Goal: Use online tool/utility: Utilize a website feature to perform a specific function

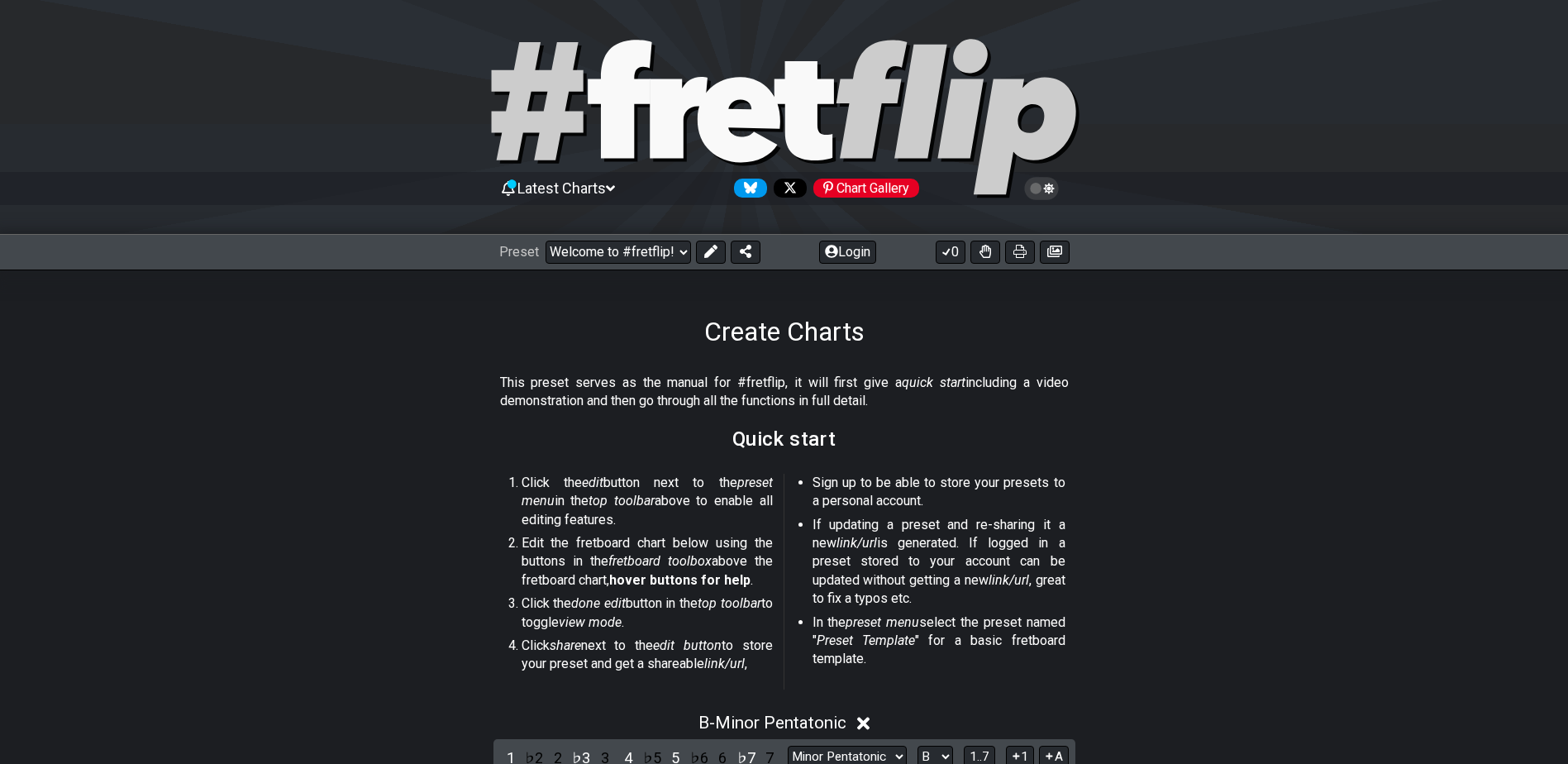
select select "B"
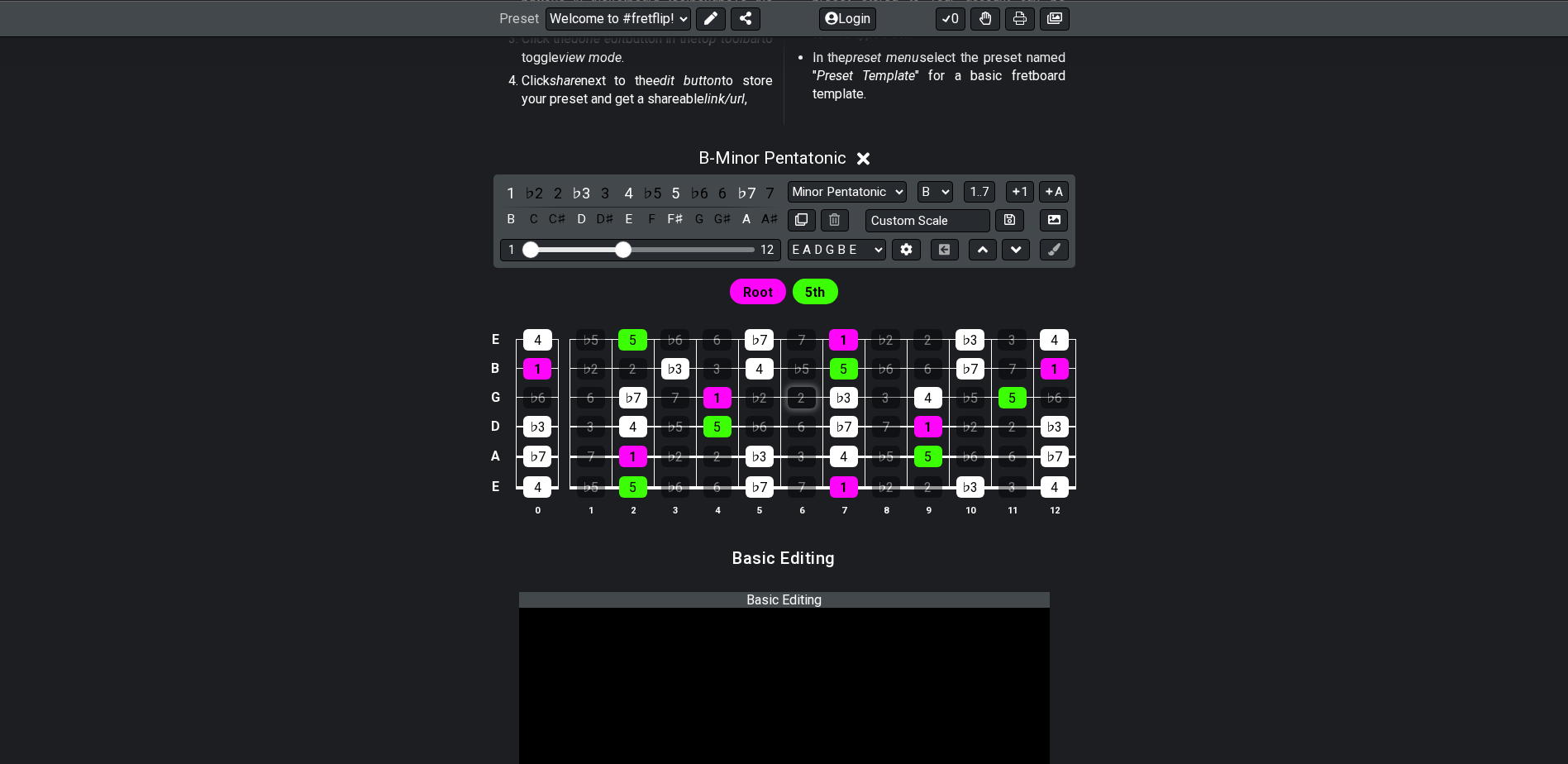
scroll to position [579, 0]
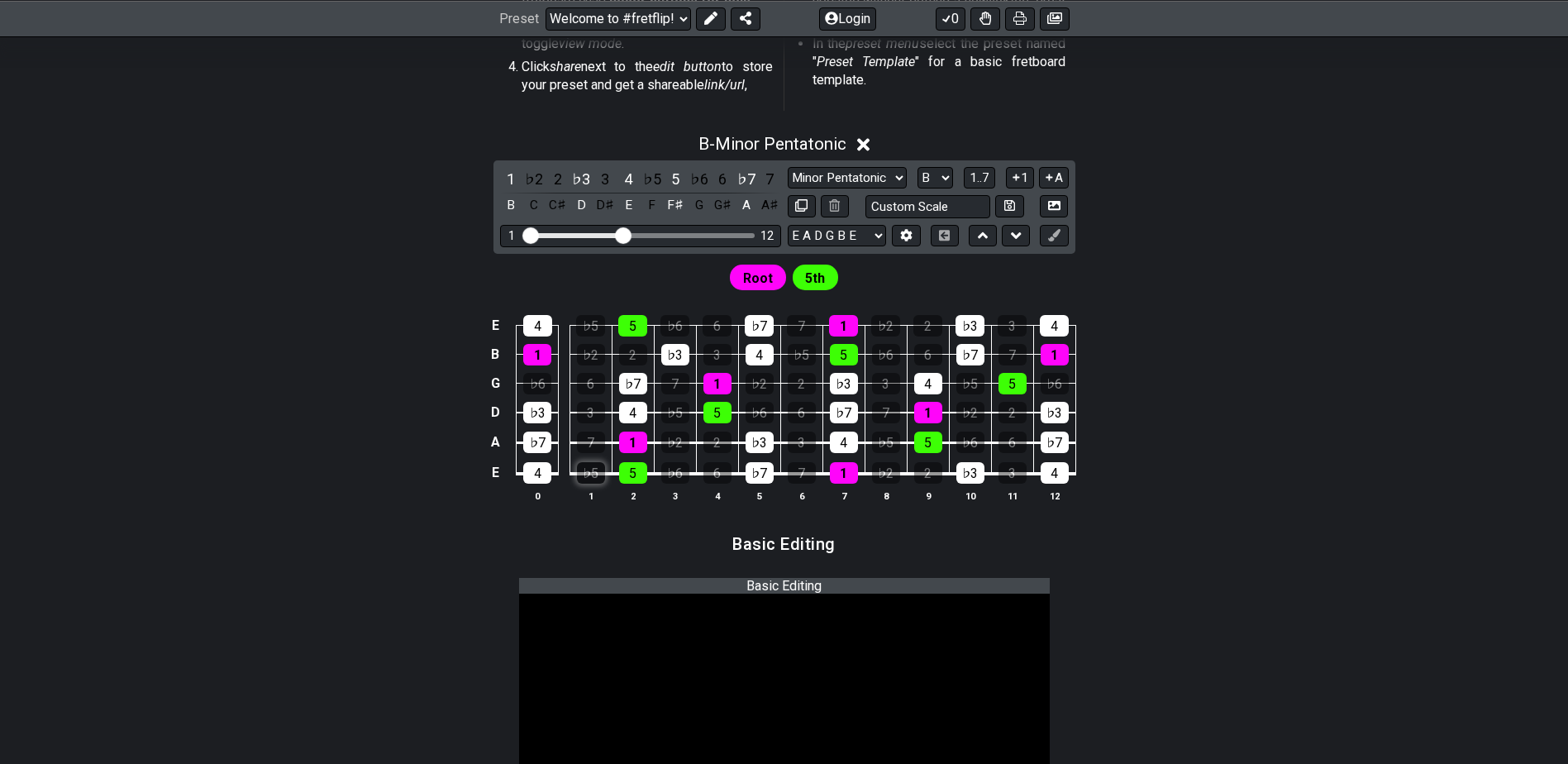
click at [603, 472] on div "♭5" at bounding box center [590, 473] width 28 height 22
click at [630, 470] on div "5" at bounding box center [633, 473] width 28 height 22
click at [585, 480] on div "♭5" at bounding box center [590, 473] width 28 height 22
click at [625, 450] on div "1" at bounding box center [633, 443] width 28 height 22
click at [630, 408] on div "4" at bounding box center [633, 413] width 28 height 22
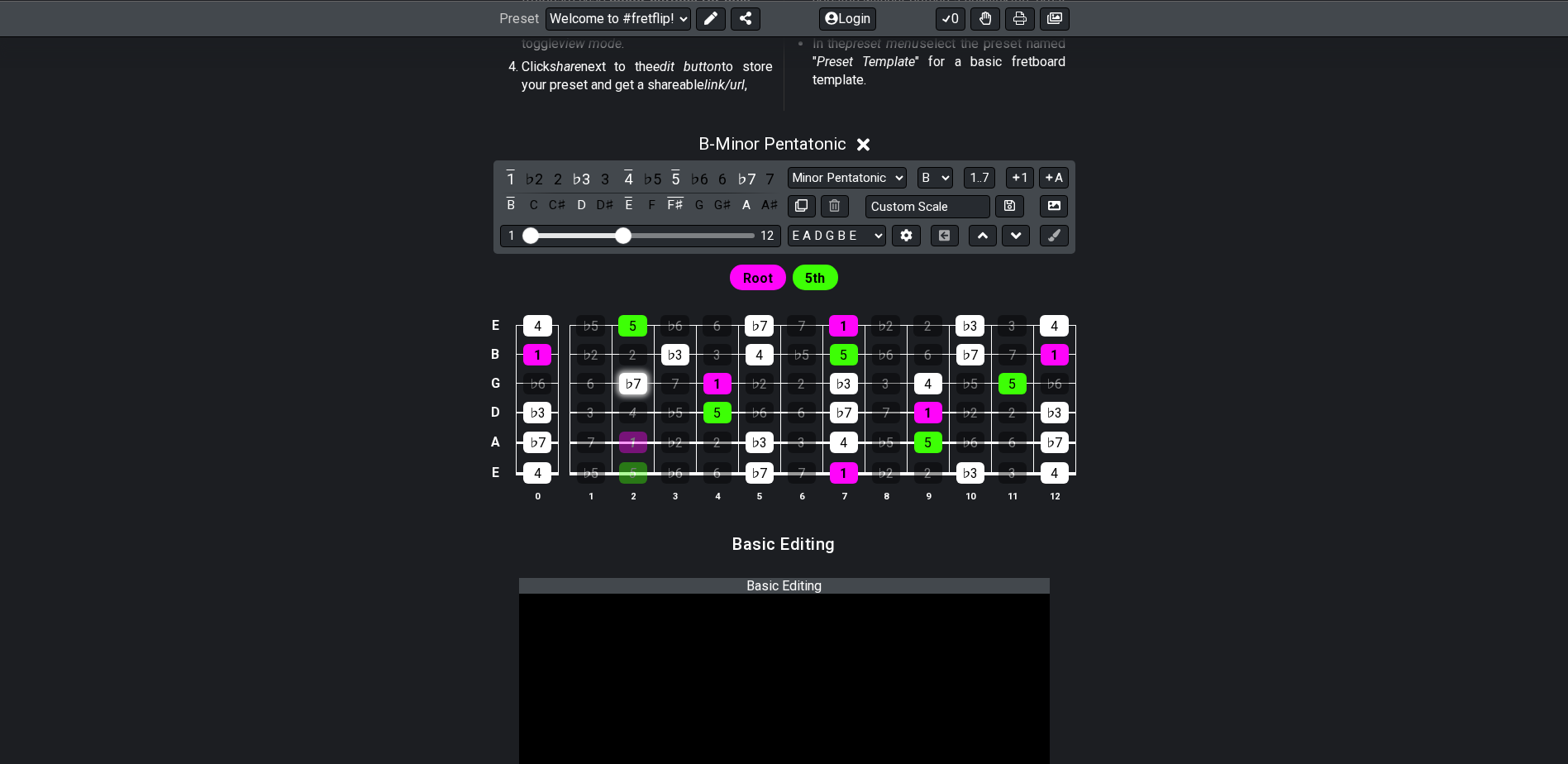
click at [630, 383] on div "♭7" at bounding box center [633, 384] width 28 height 22
click at [820, 273] on span "5th" at bounding box center [815, 278] width 20 height 24
click at [752, 282] on span "Root" at bounding box center [758, 278] width 30 height 24
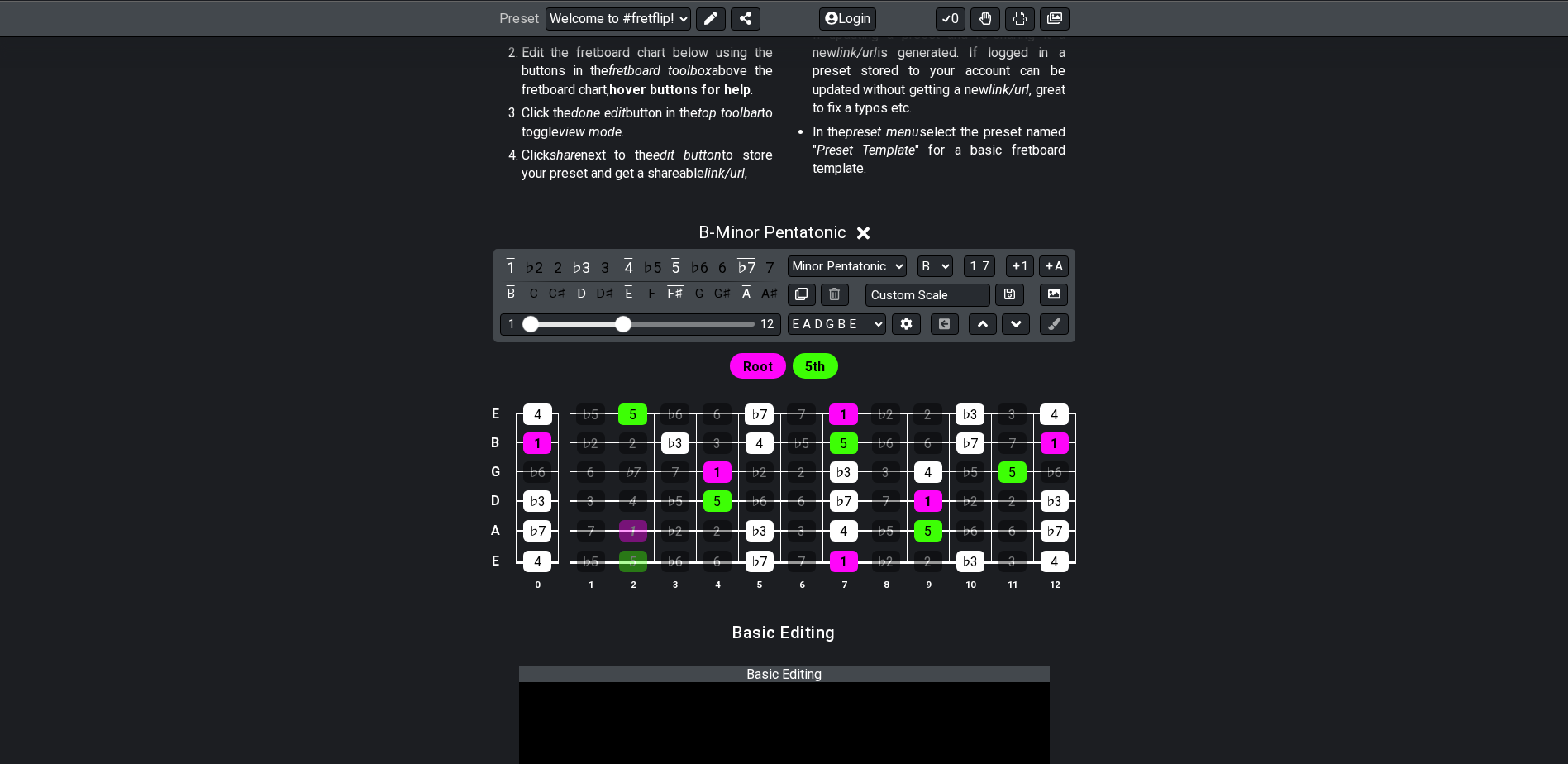
scroll to position [414, 0]
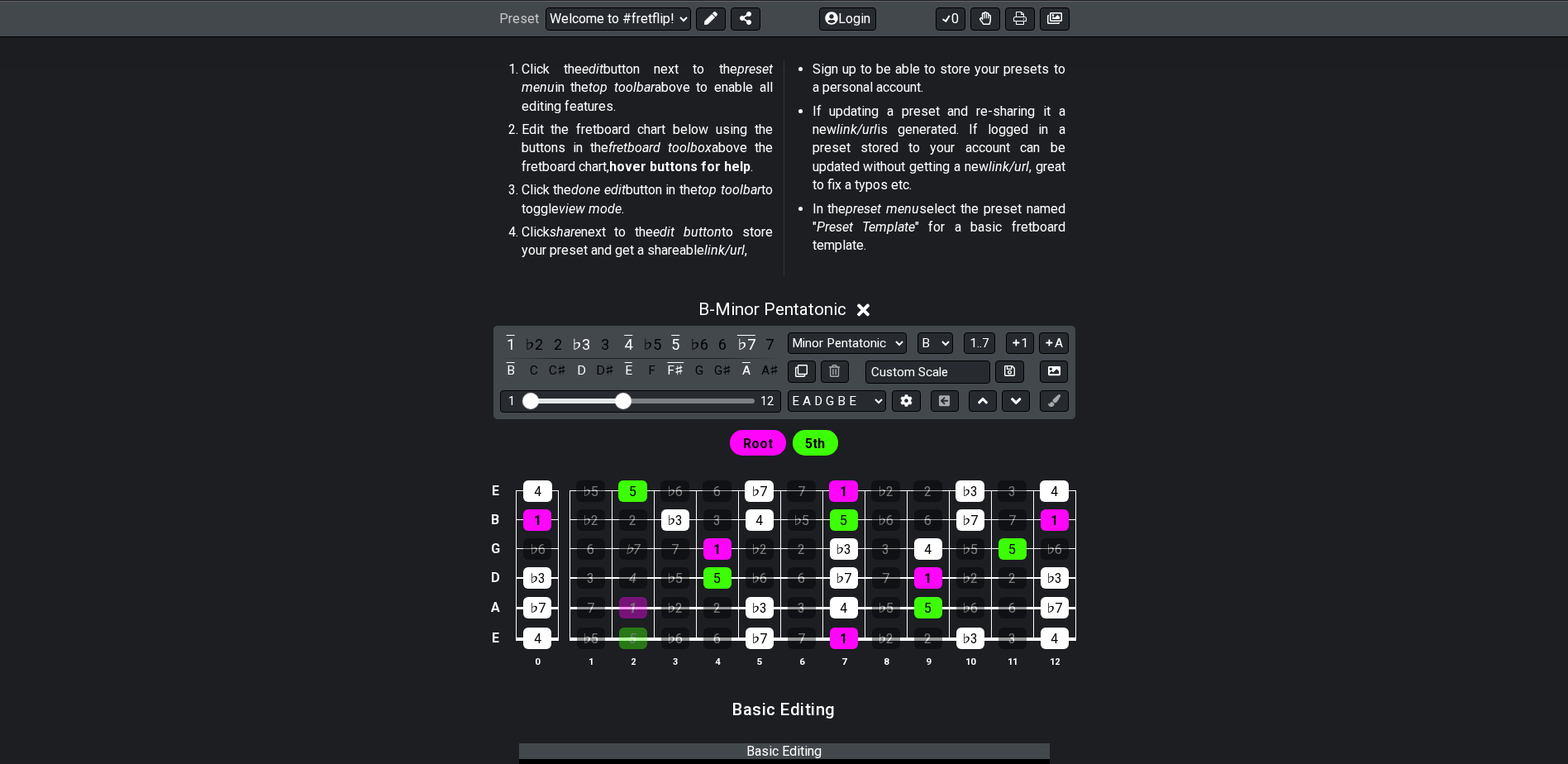
click at [861, 308] on icon at bounding box center [864, 309] width 13 height 17
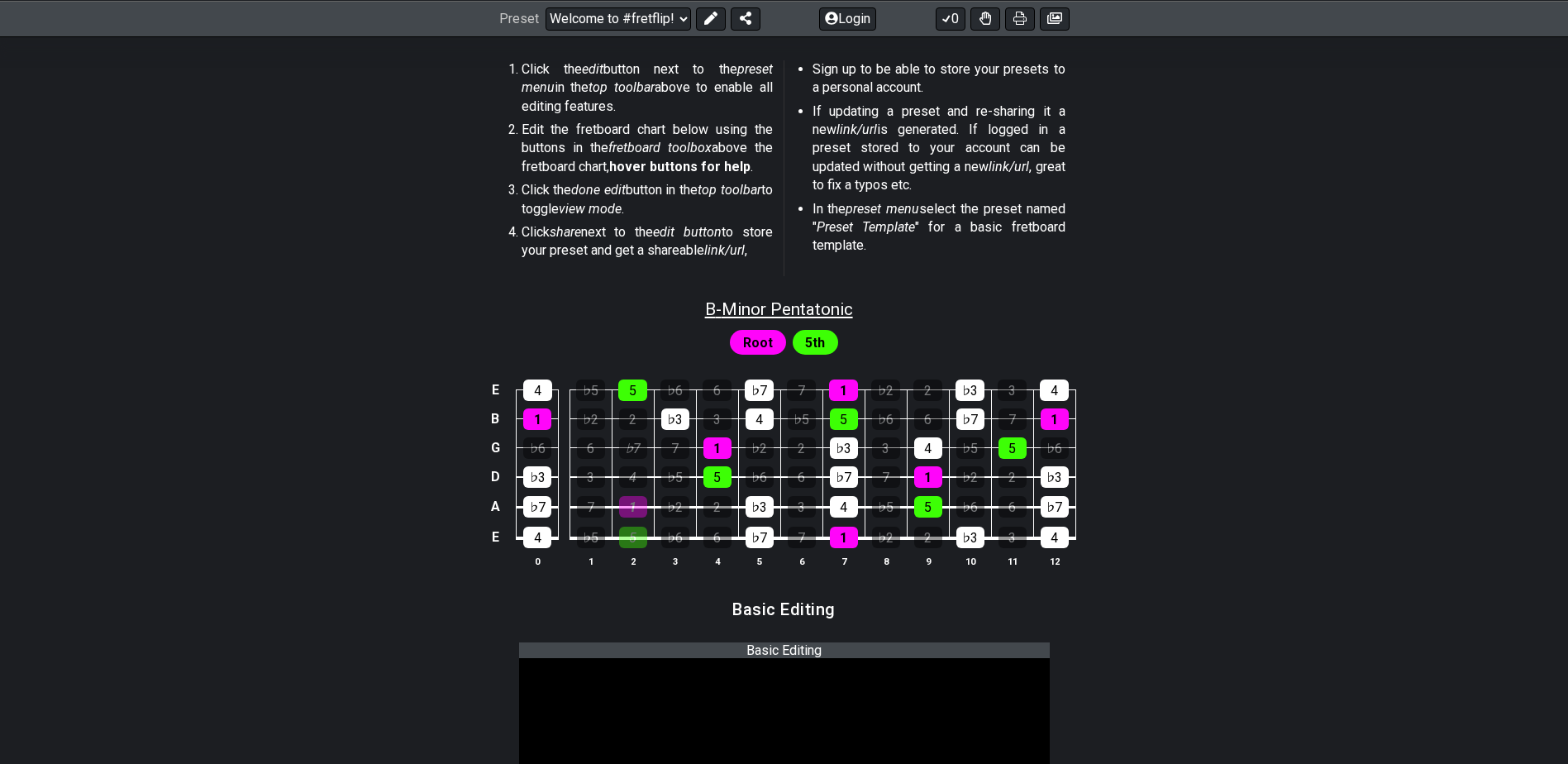
click at [718, 312] on span "B - Minor Pentatonic" at bounding box center [779, 309] width 148 height 20
select select "B"
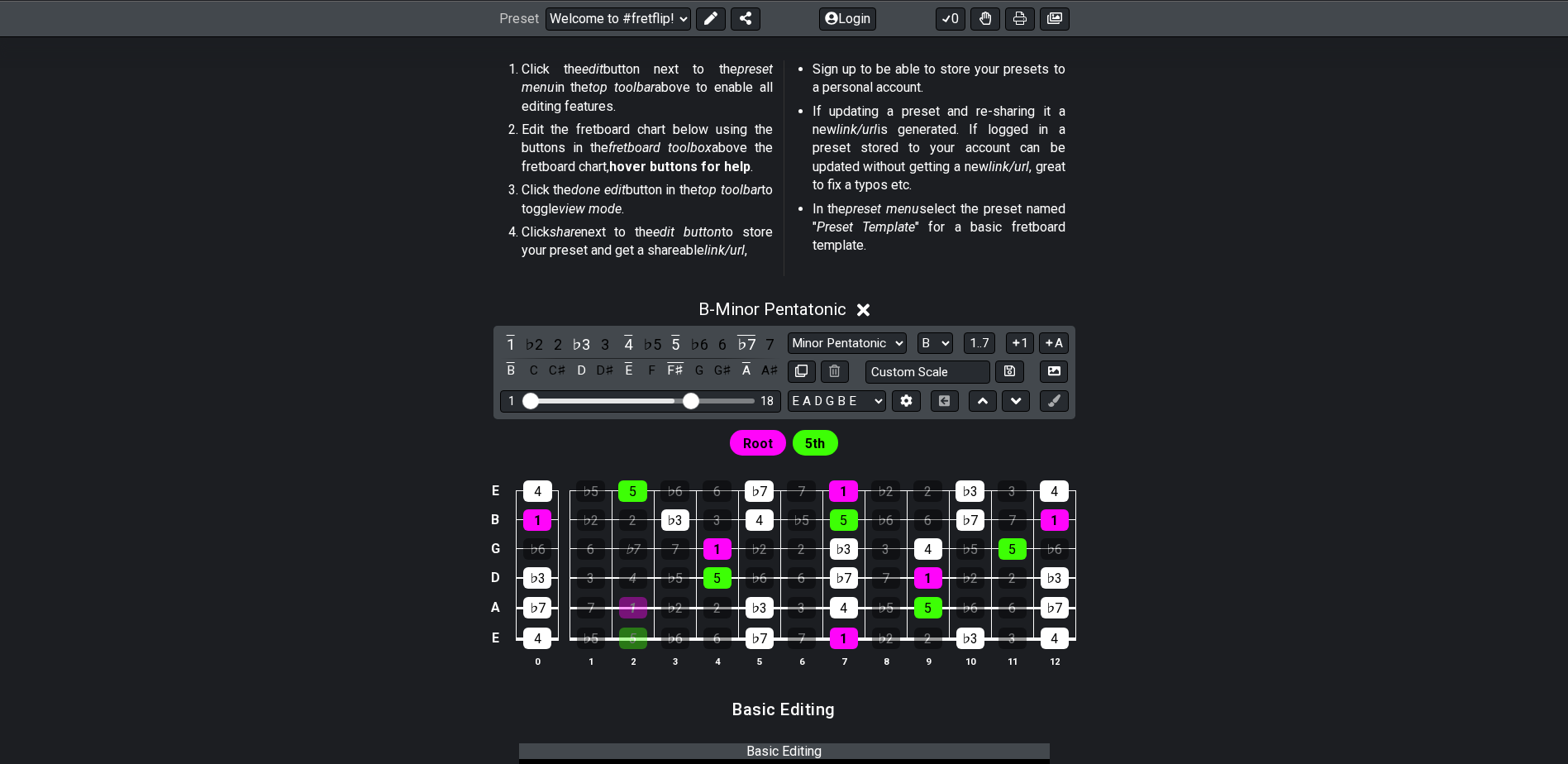
drag, startPoint x: 628, startPoint y: 401, endPoint x: 687, endPoint y: 398, distance: 59.1
click at [687, 399] on input "Visible fret range" at bounding box center [641, 399] width 235 height 0
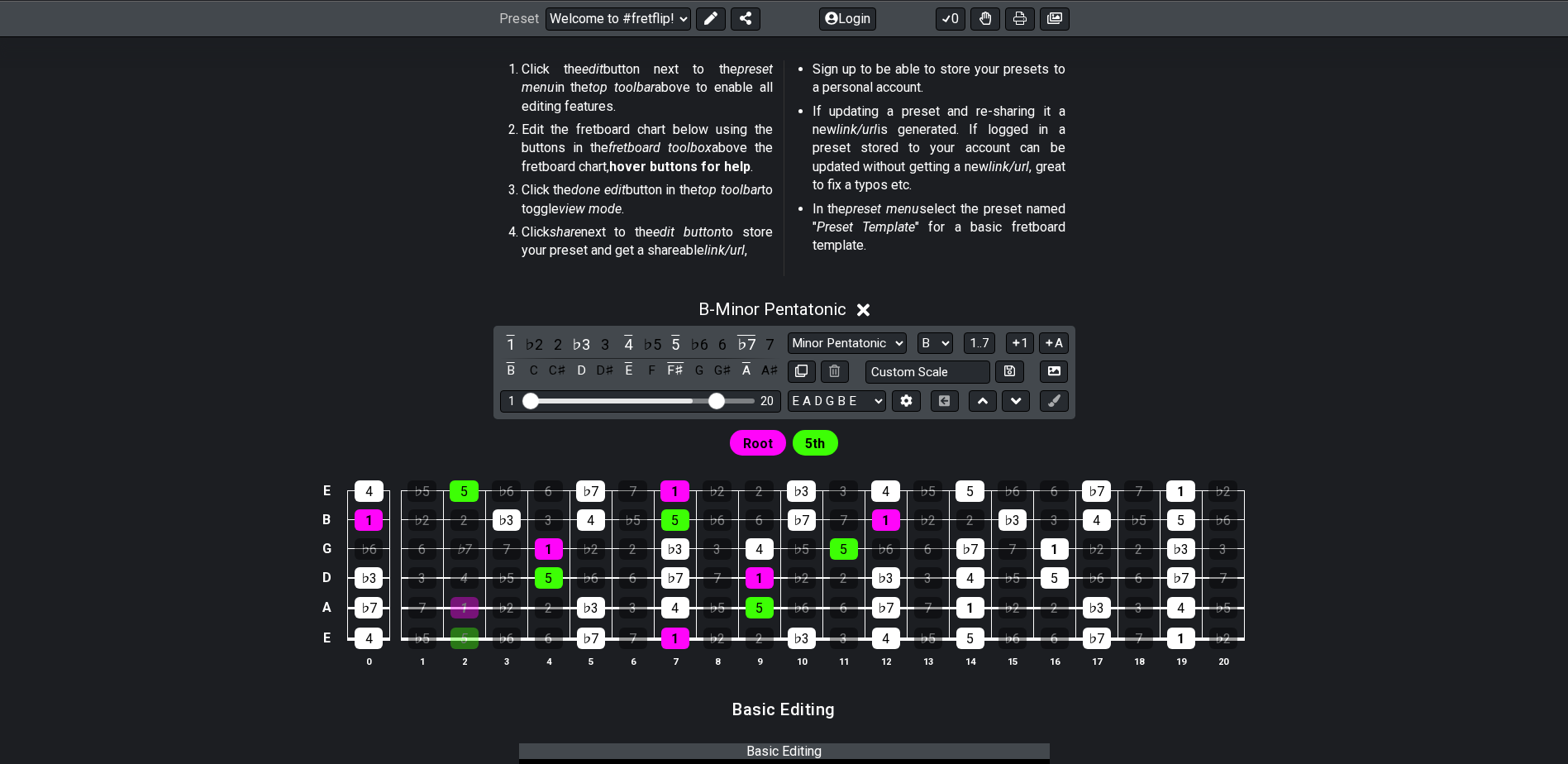
drag, startPoint x: 687, startPoint y: 398, endPoint x: 720, endPoint y: 398, distance: 33.0
click at [720, 399] on input "Visible fret range" at bounding box center [641, 399] width 235 height 0
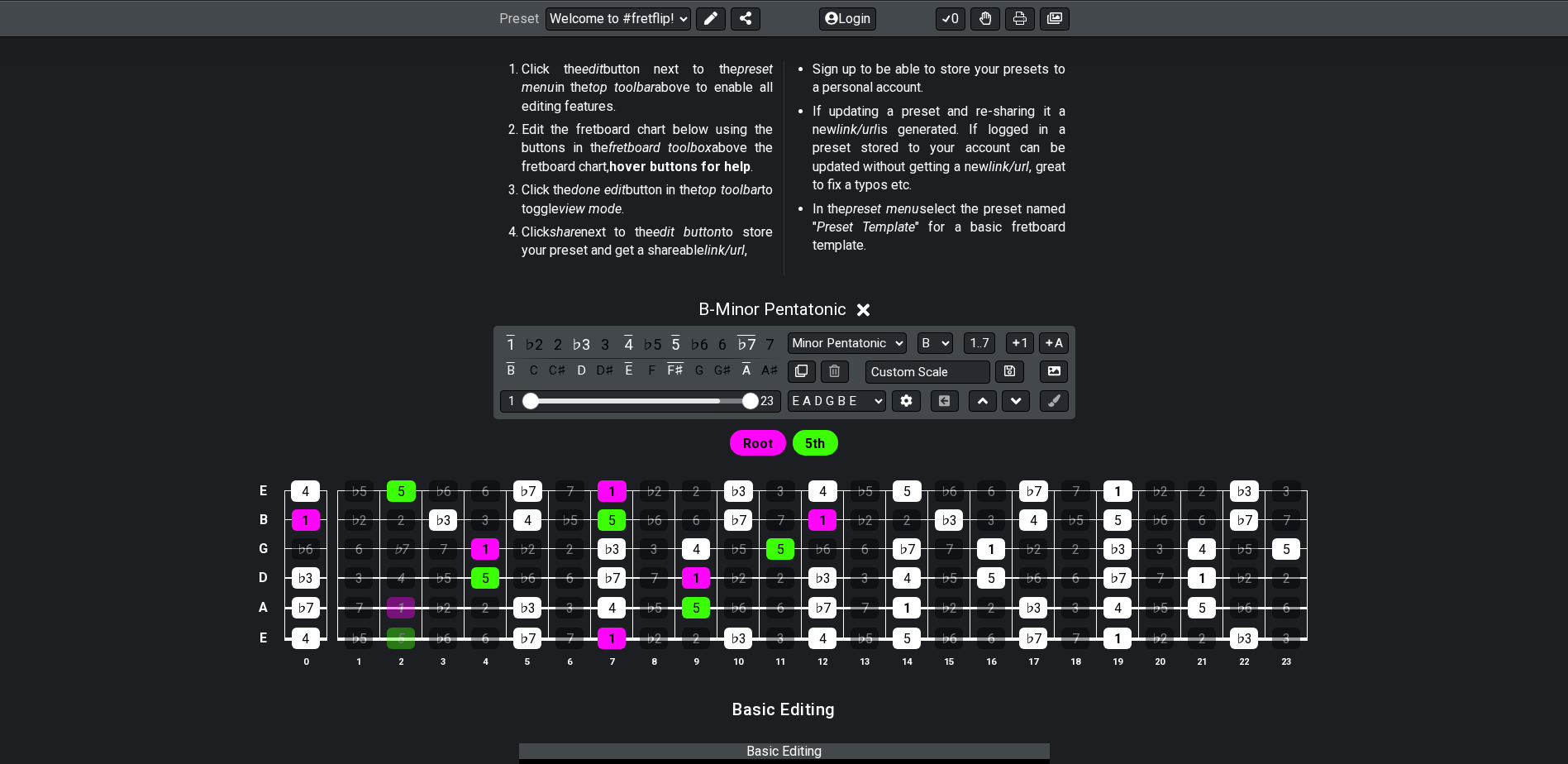
drag, startPoint x: 720, startPoint y: 398, endPoint x: 772, endPoint y: 399, distance: 52.0
click at [758, 399] on input "Visible fret range" at bounding box center [641, 399] width 235 height 0
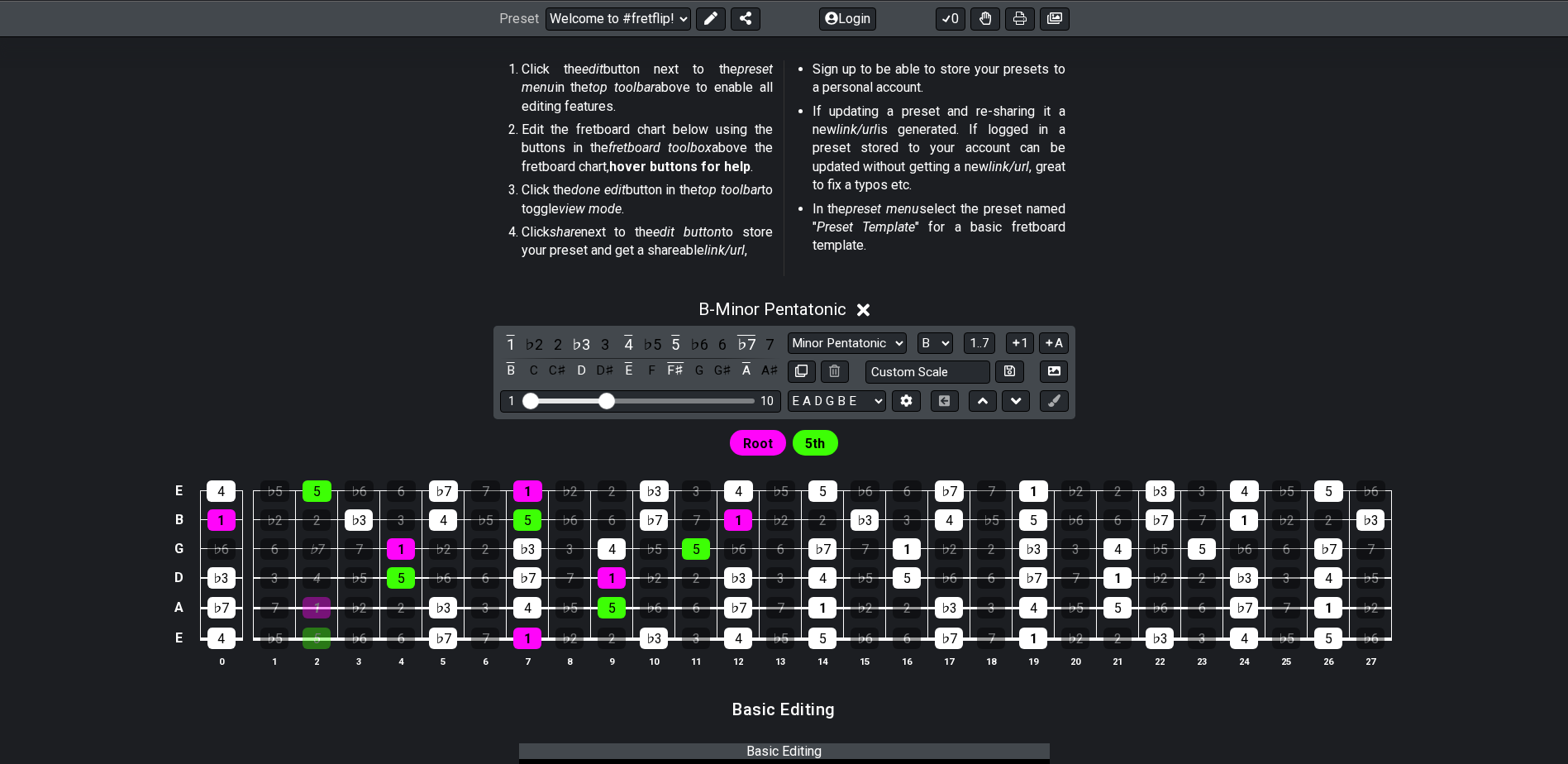
drag, startPoint x: 753, startPoint y: 403, endPoint x: 606, endPoint y: 392, distance: 147.4
click at [606, 399] on input "Visible fret range" at bounding box center [641, 399] width 235 height 0
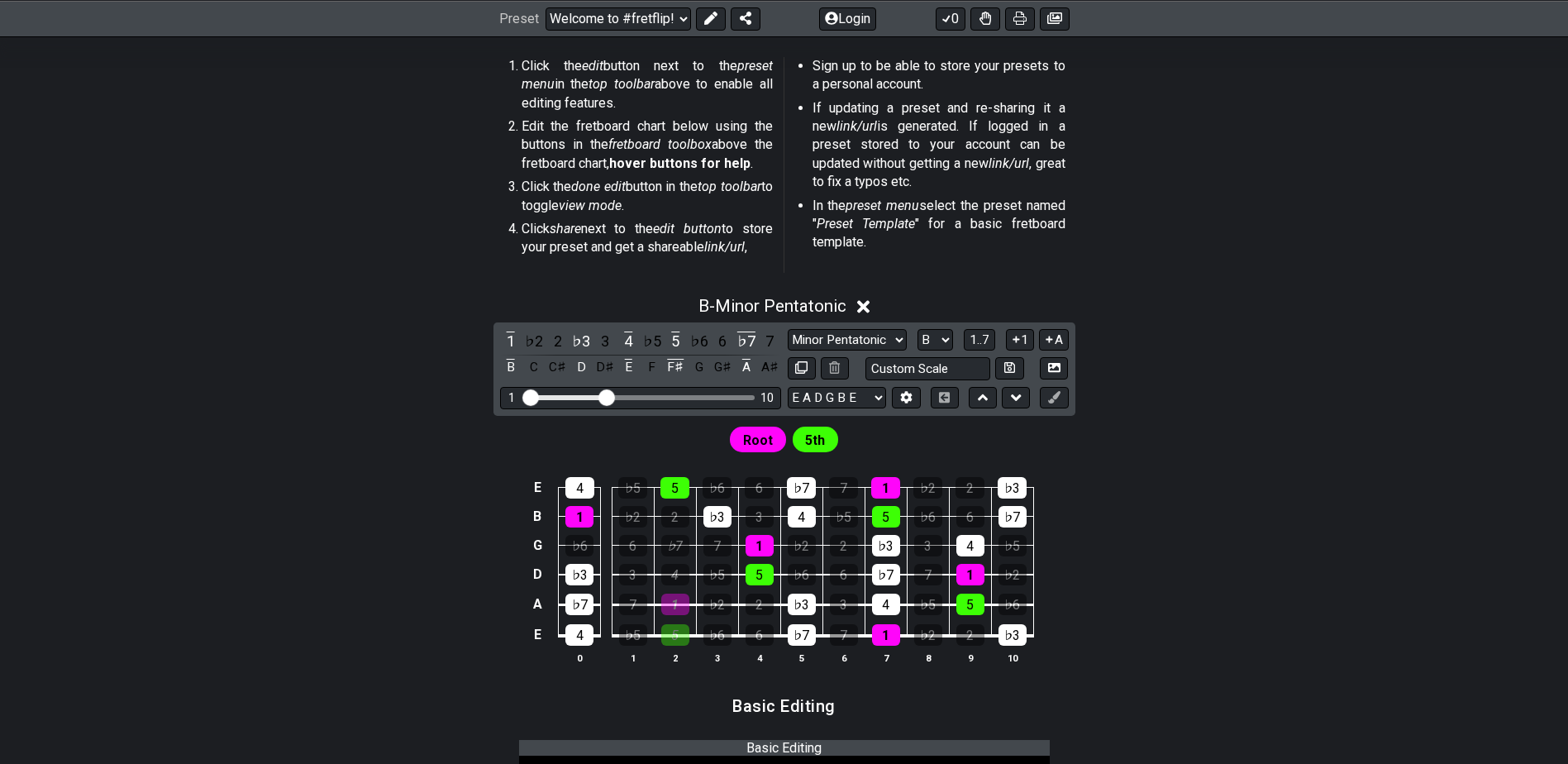
scroll to position [662, 0]
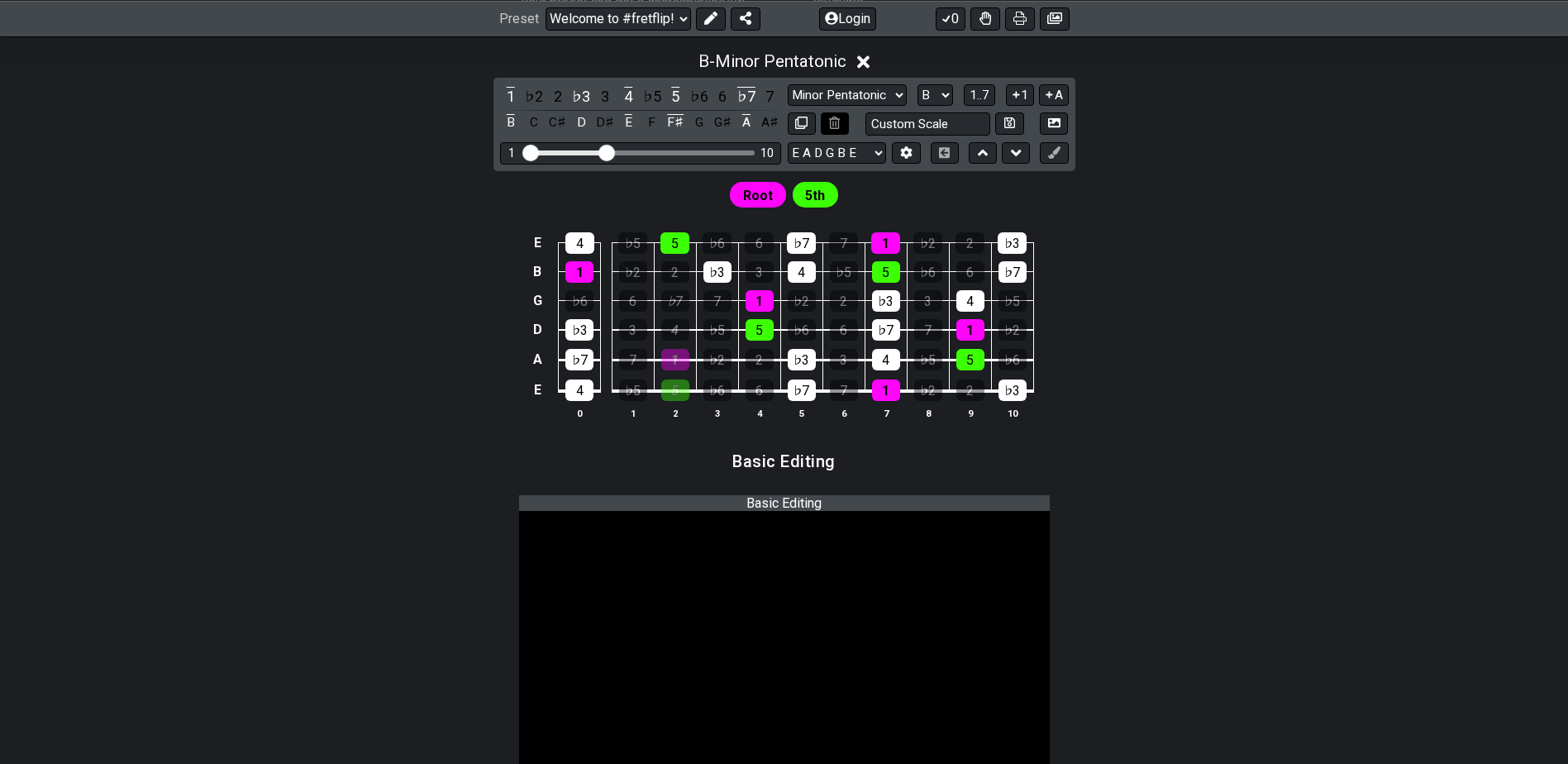
click at [844, 129] on button at bounding box center [835, 123] width 28 height 23
click at [846, 58] on span "B - Minor Pentatonic" at bounding box center [773, 61] width 148 height 20
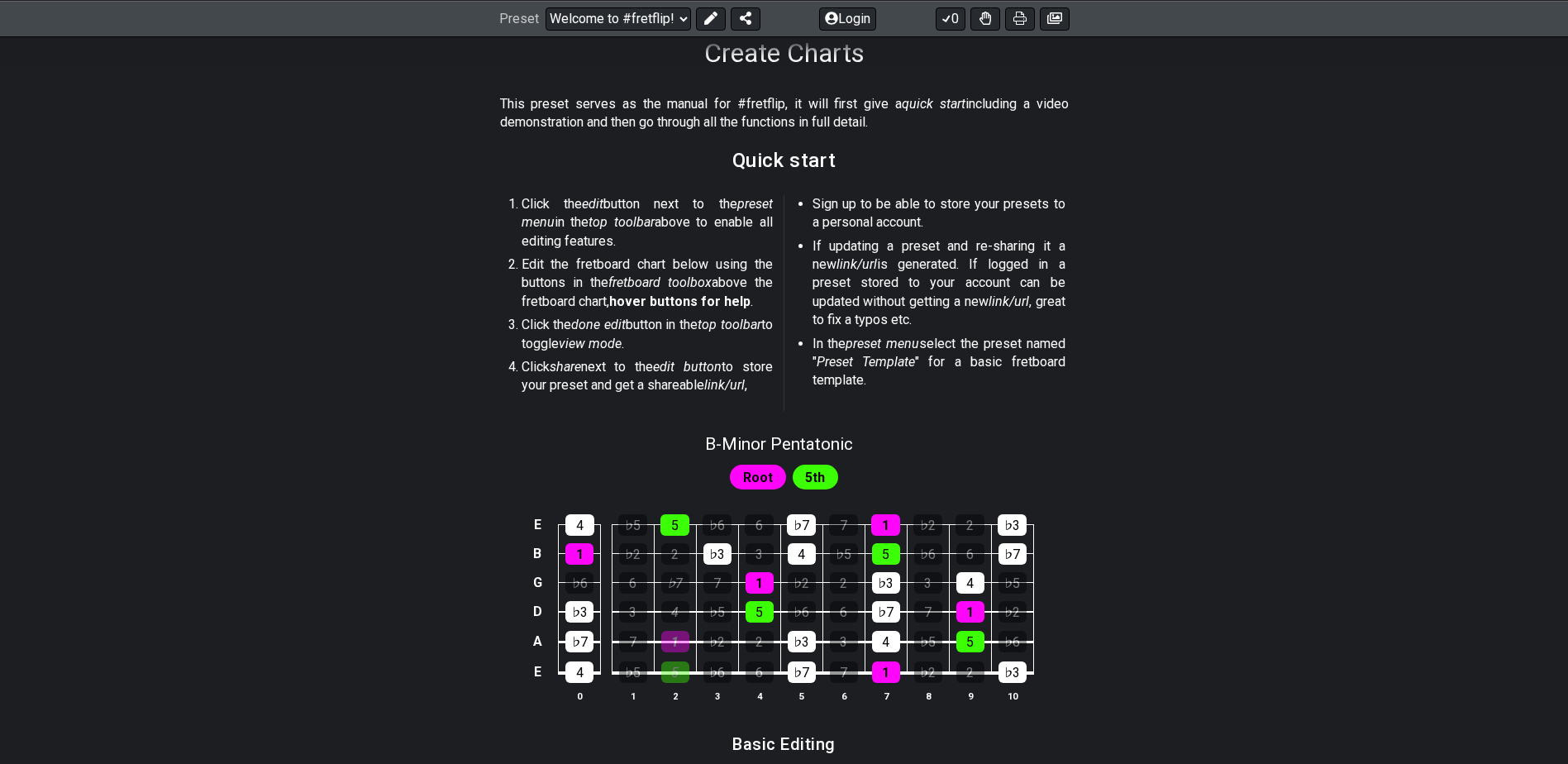
scroll to position [248, 0]
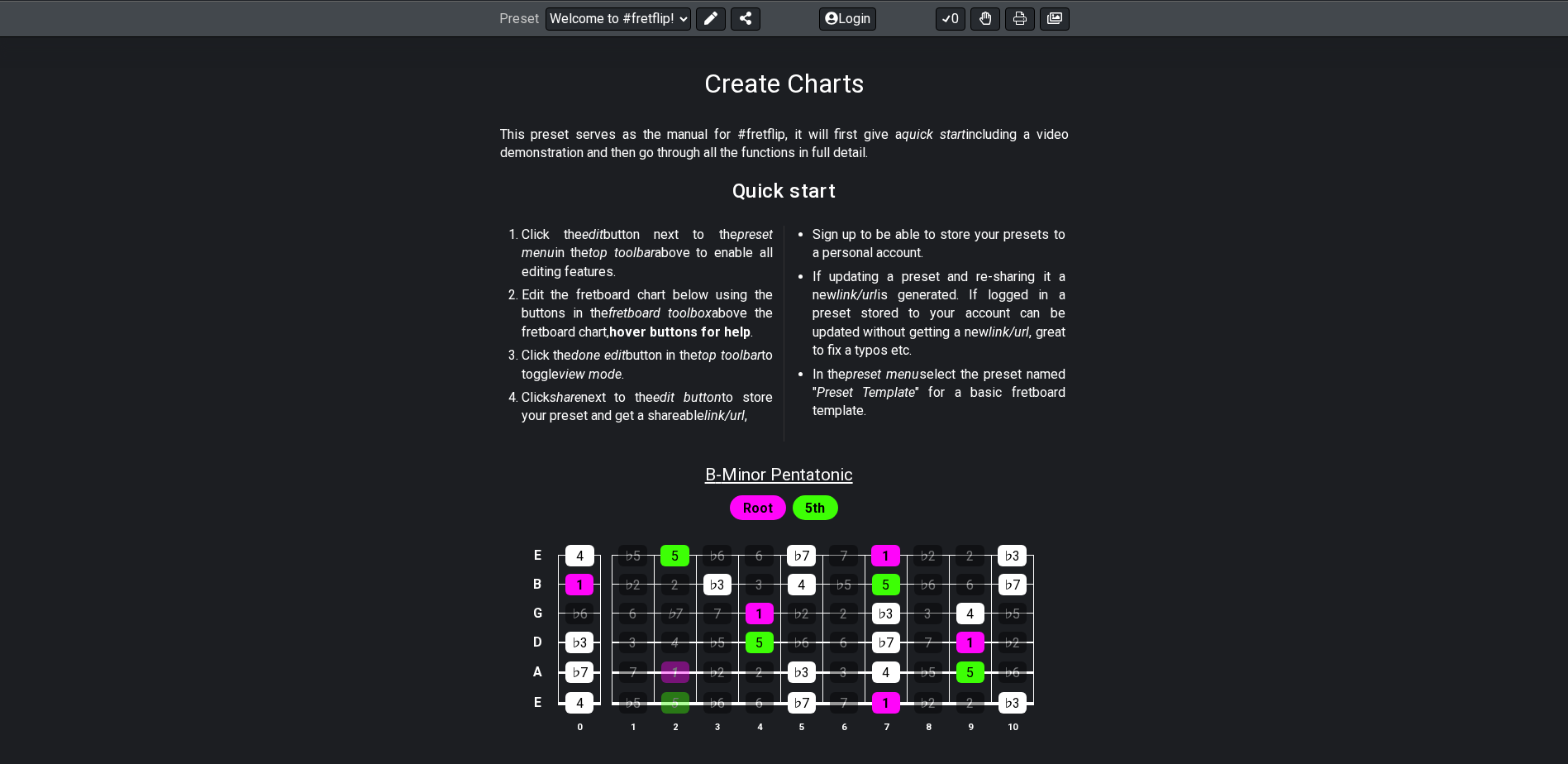
click at [798, 467] on span "B - Minor Pentatonic" at bounding box center [779, 475] width 148 height 20
select select "B"
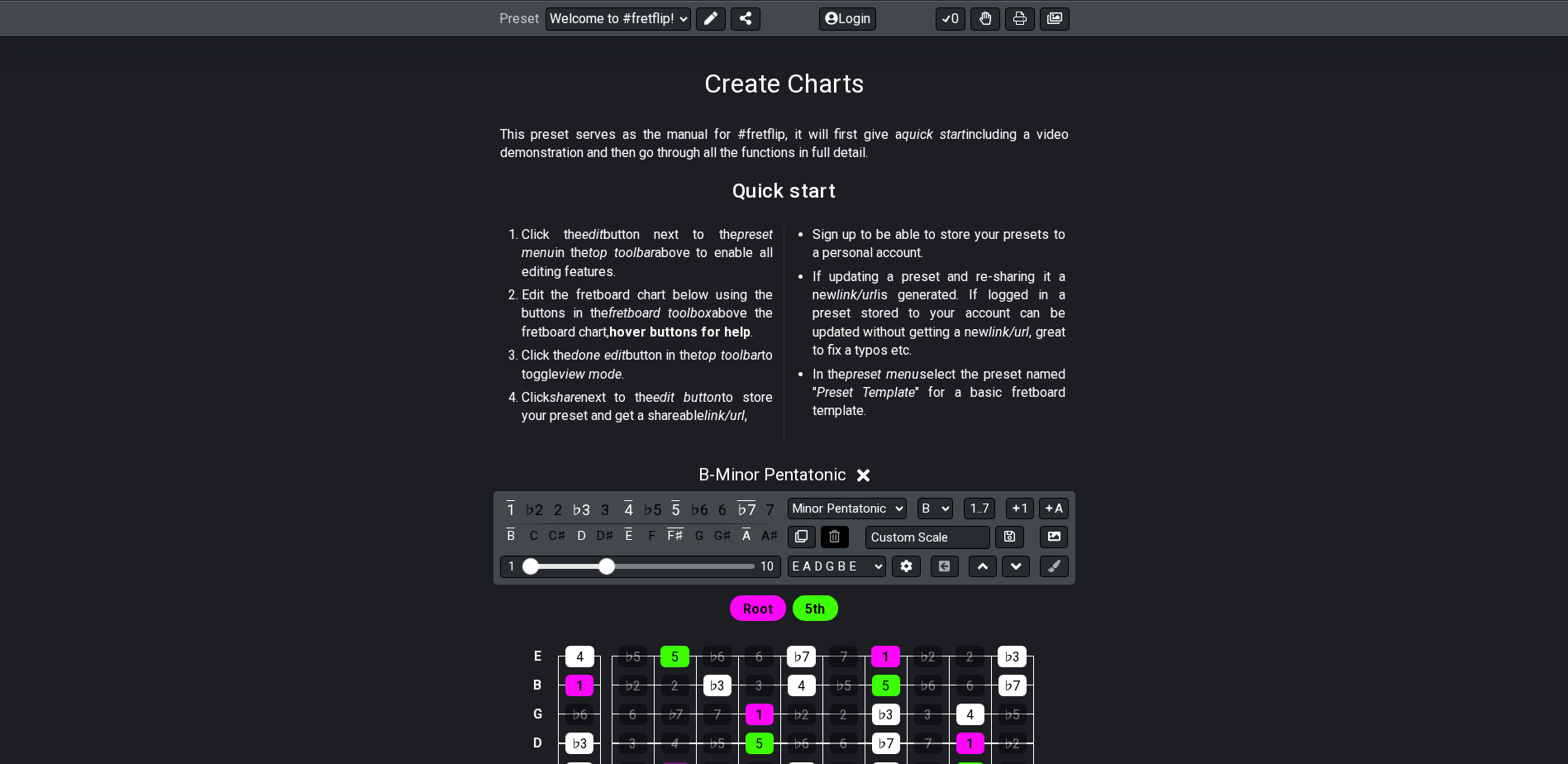
click at [834, 532] on icon at bounding box center [835, 537] width 11 height 13
click at [902, 525] on div "Minor Pentatonic Root Minor Pentatonic Major Pentatonic Minor Blues Major Blues…" at bounding box center [928, 523] width 282 height 51
click at [902, 532] on input "text" at bounding box center [928, 537] width 126 height 23
type input "Custom Scale"
click at [894, 508] on select "Minor Pentatonic Root Minor Pentatonic Major Pentatonic Minor Blues Major Blues…" at bounding box center [847, 509] width 119 height 23
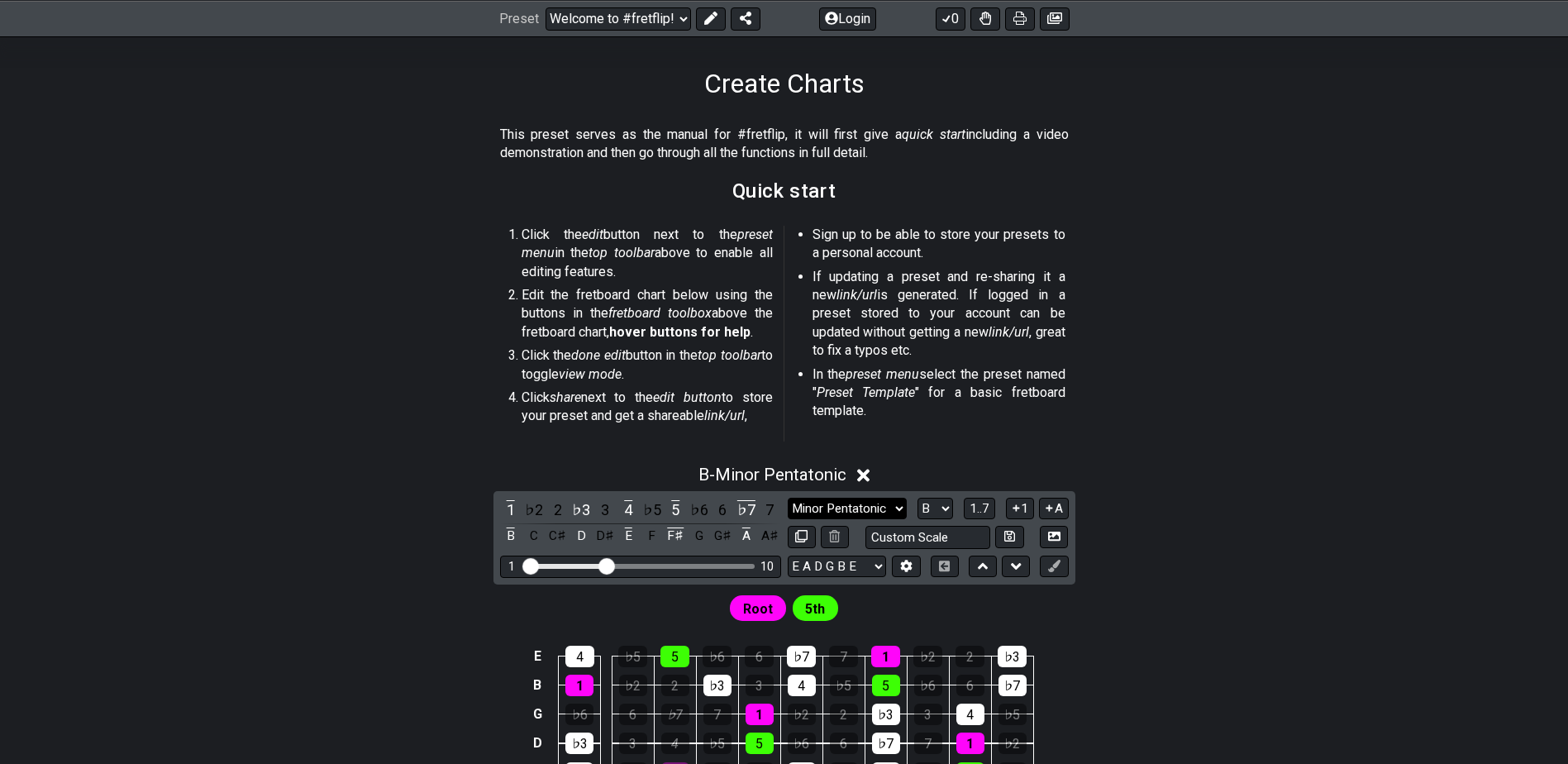
select select "Root"
click at [788, 498] on select "Minor Pentatonic Root Minor Pentatonic Major Pentatonic Minor Blues Major Blues…" at bounding box center [847, 509] width 119 height 23
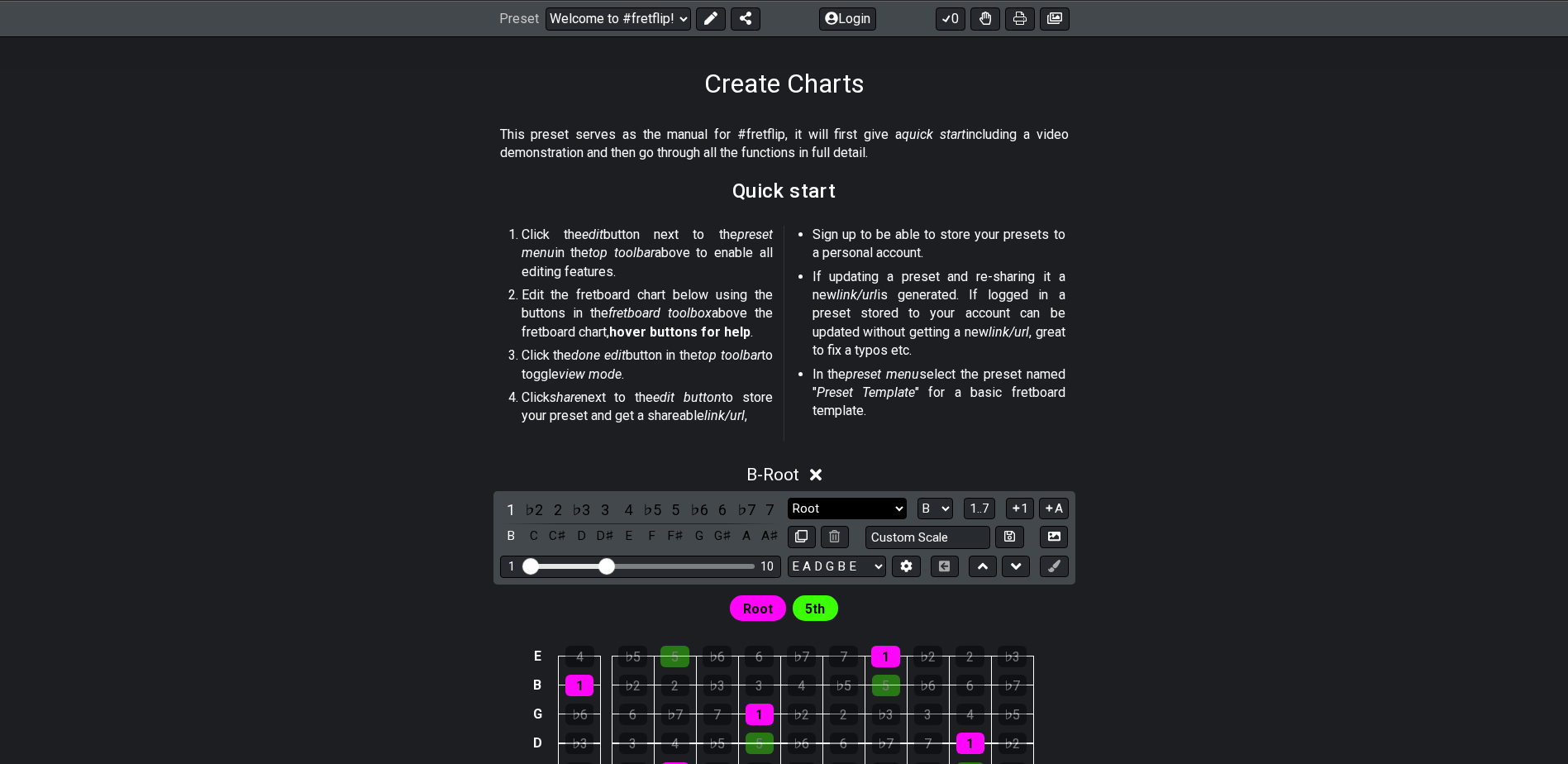
click at [856, 510] on select "Minor Pentatonic Root Minor Pentatonic Major Pentatonic Minor Blues Major Blues…" at bounding box center [847, 509] width 119 height 23
click at [444, 430] on section "Click the edit button next to the preset menu in the top toolbar above to enabl…" at bounding box center [784, 336] width 1290 height 236
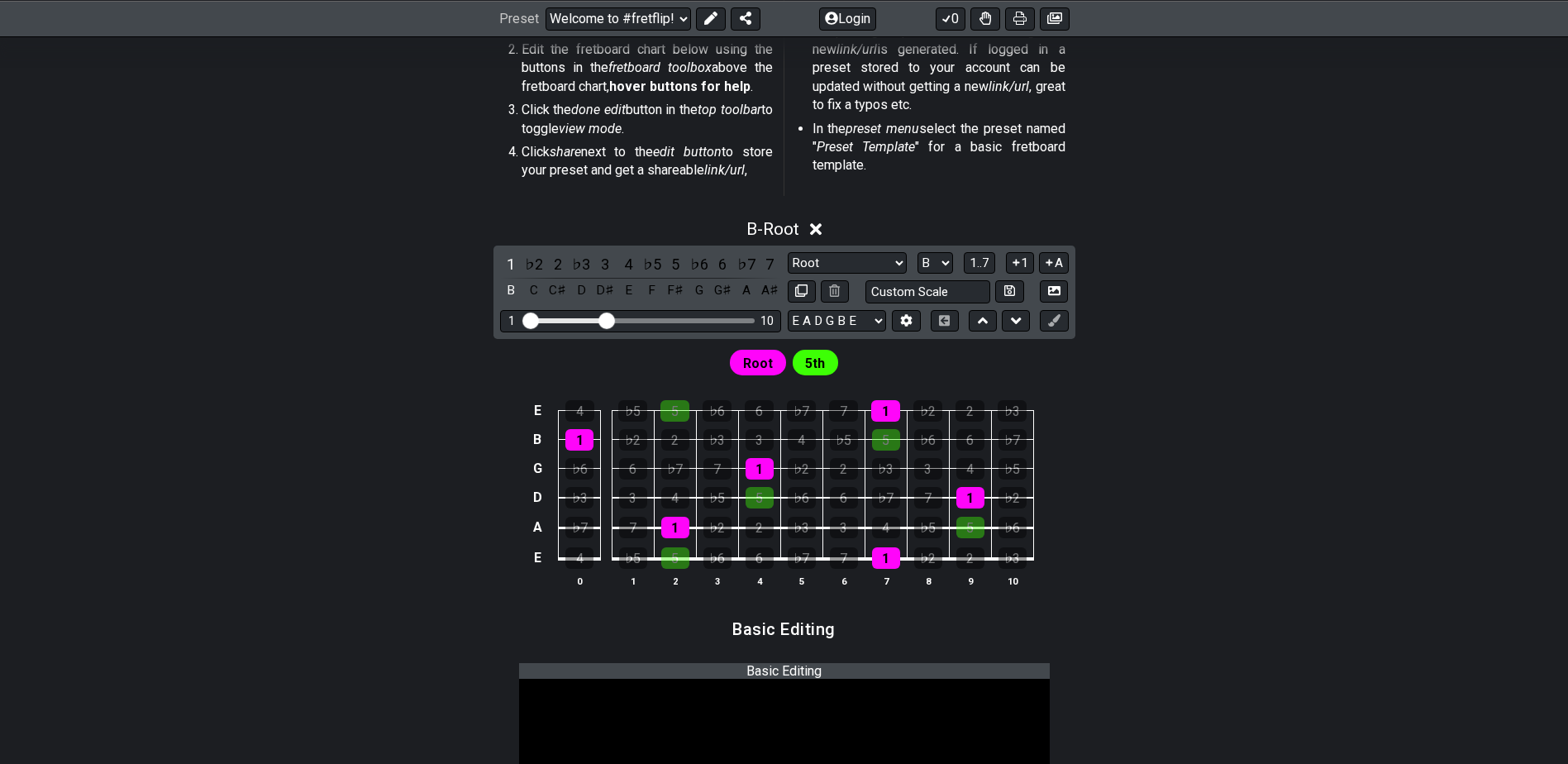
scroll to position [496, 0]
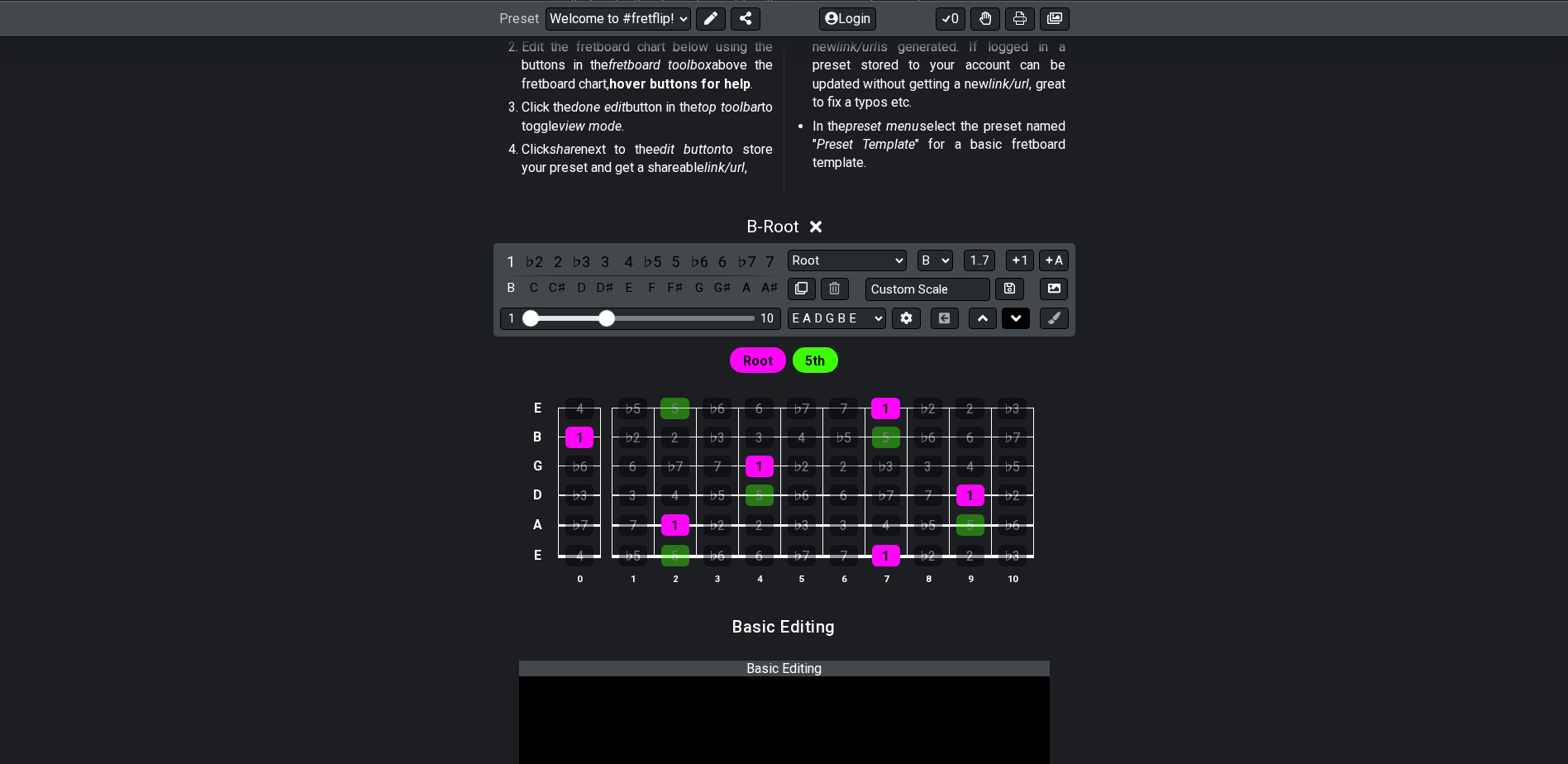
click at [1023, 323] on button at bounding box center [1016, 319] width 28 height 23
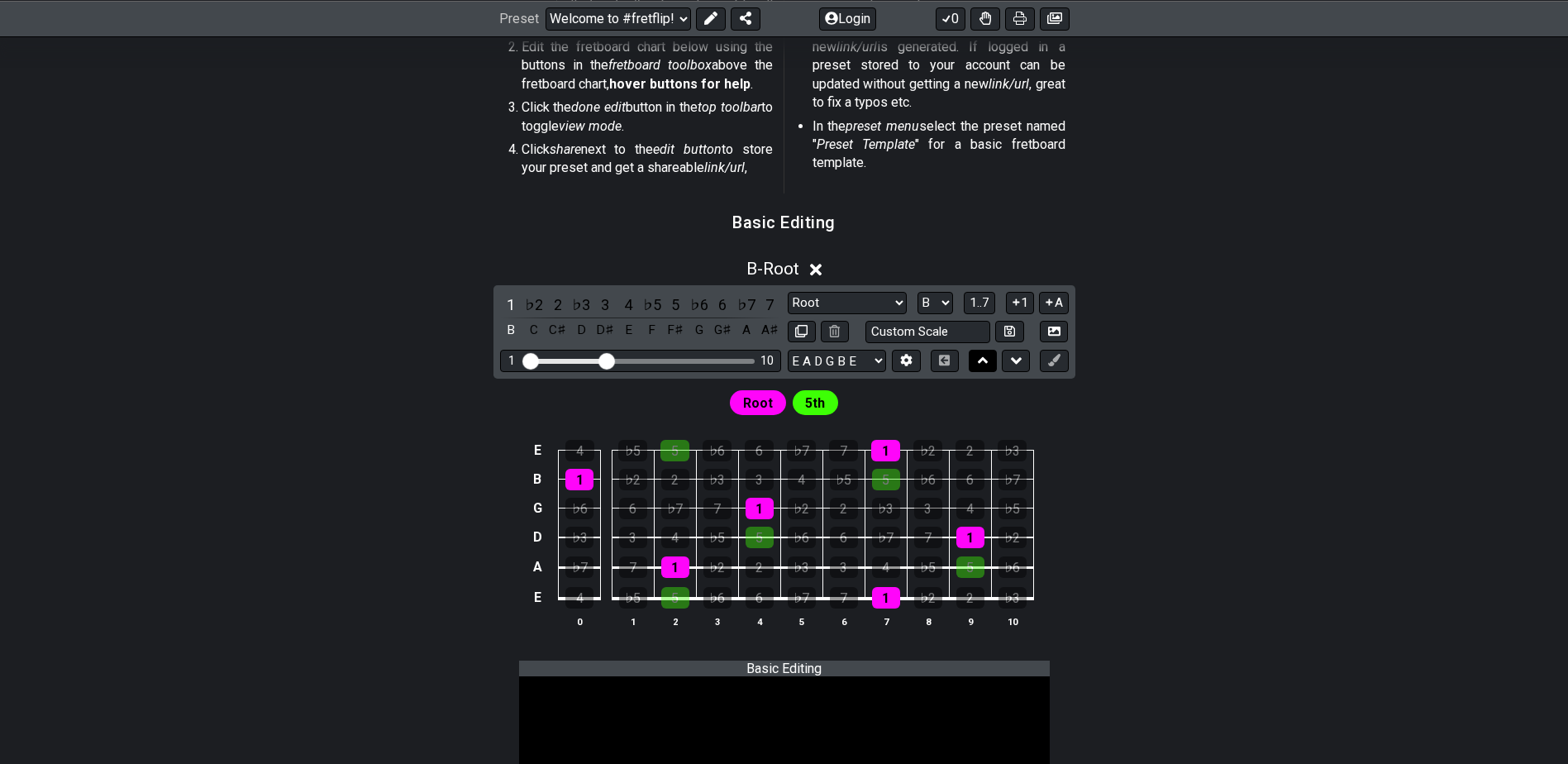
click at [987, 359] on icon at bounding box center [983, 361] width 11 height 16
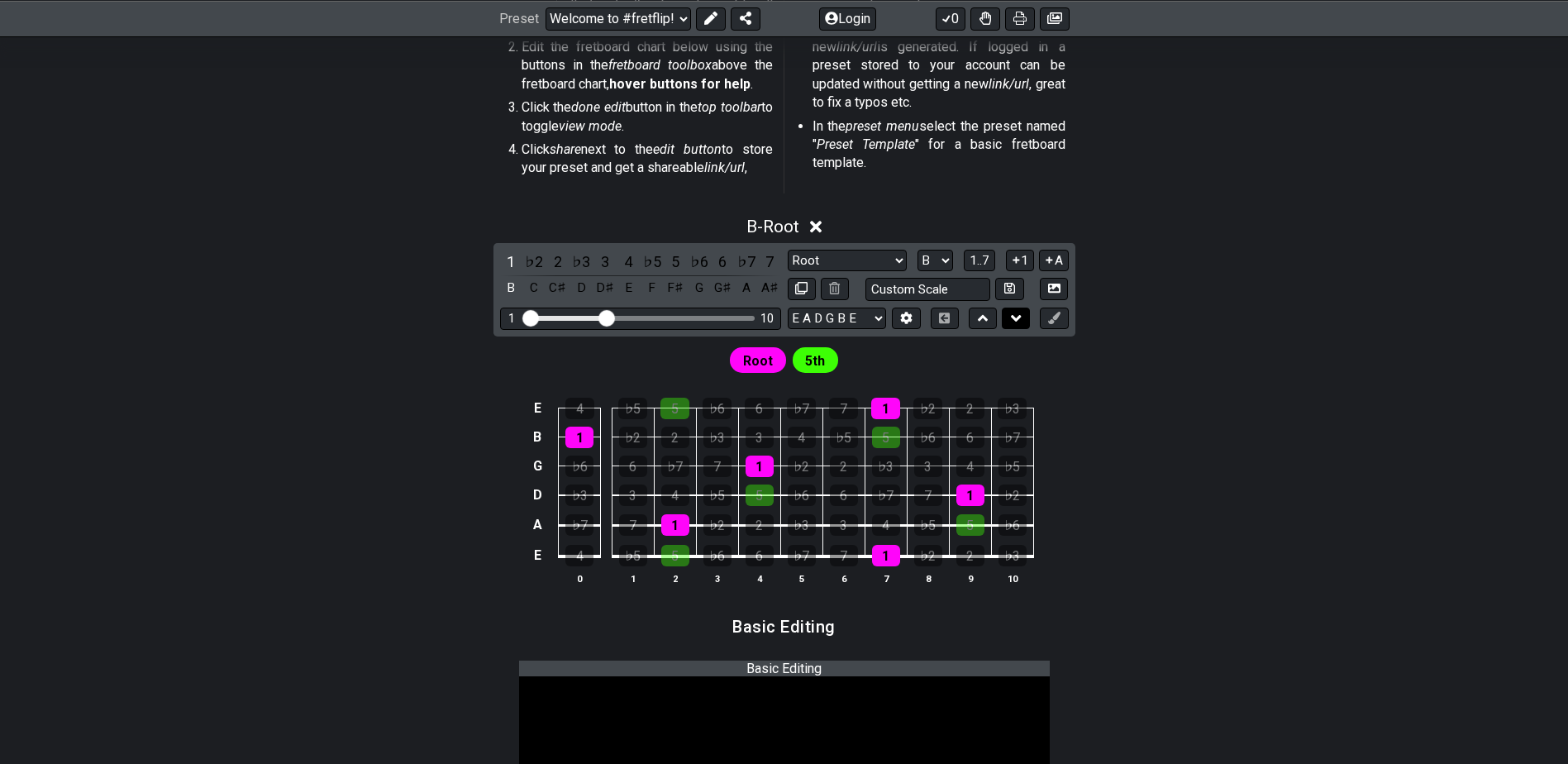
click at [1012, 326] on icon at bounding box center [1017, 318] width 11 height 16
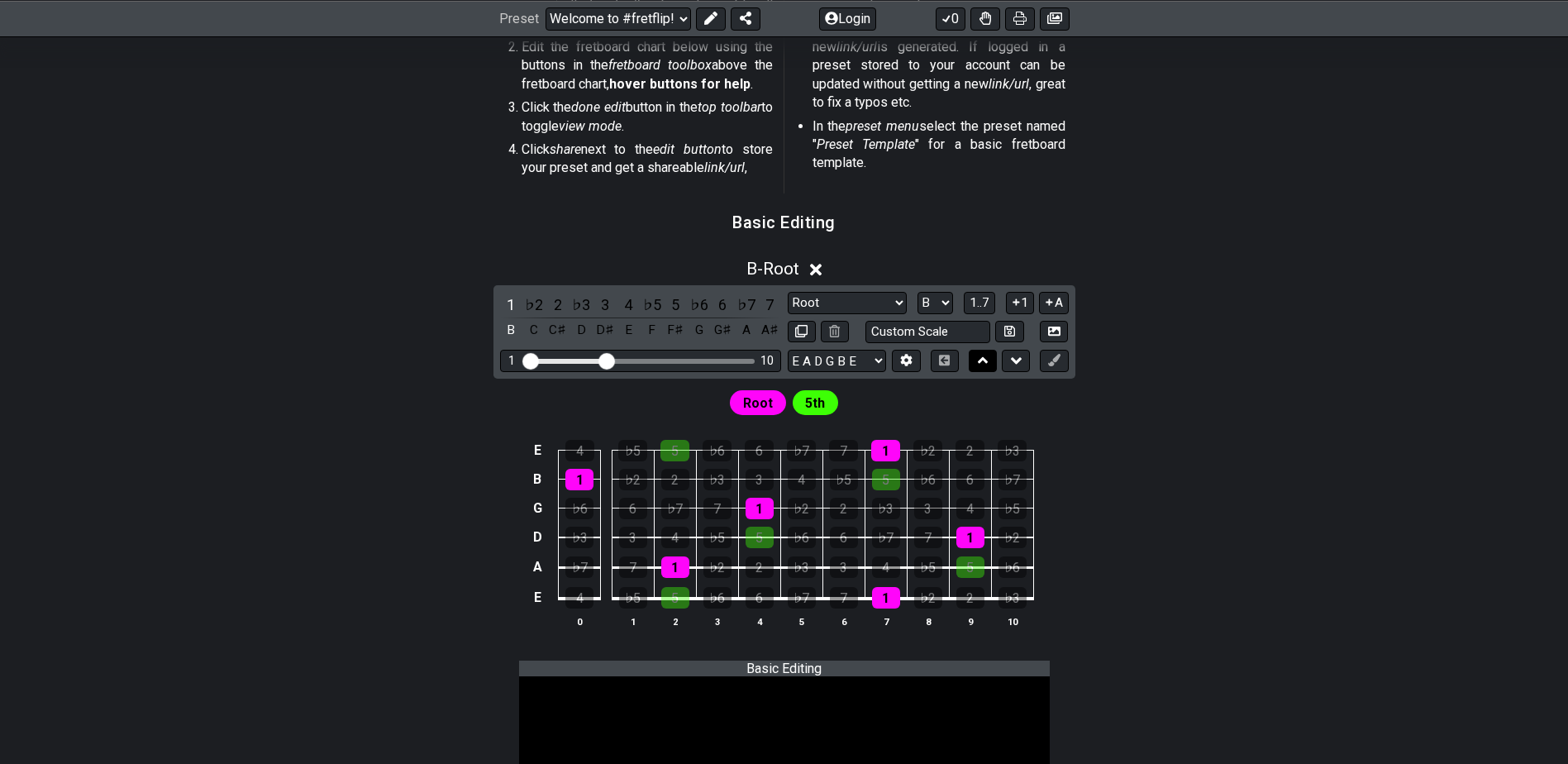
click at [987, 365] on icon at bounding box center [983, 361] width 11 height 16
